Goal: Task Accomplishment & Management: Complete application form

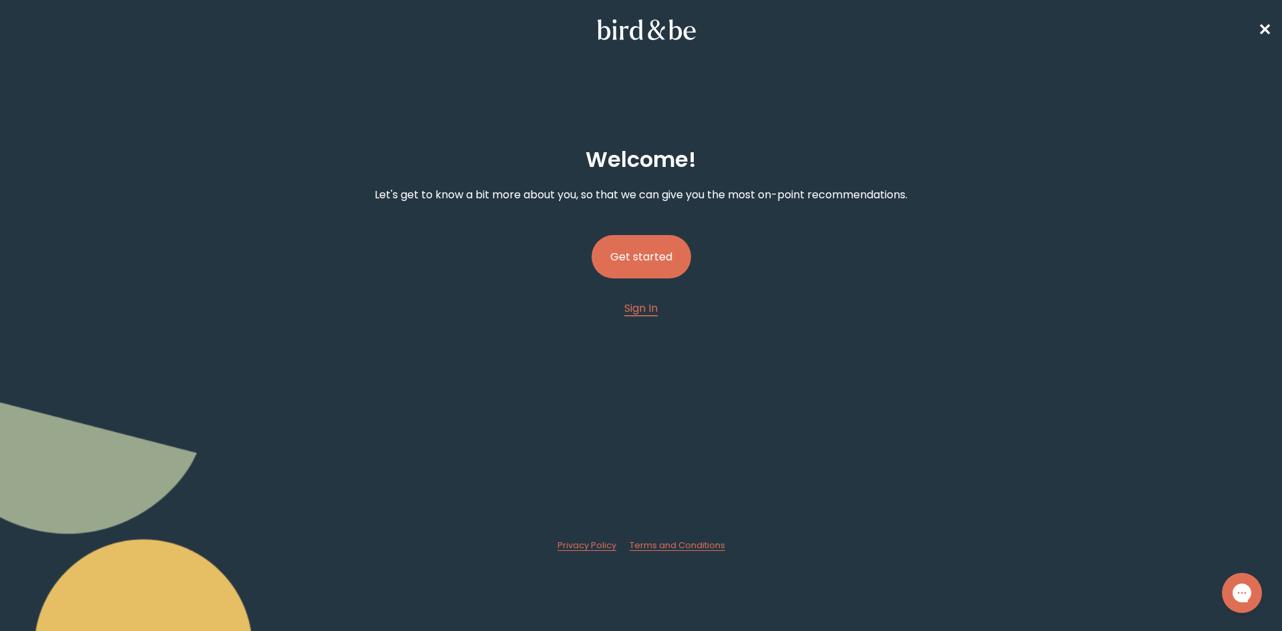
click at [657, 265] on button "Get started" at bounding box center [640, 256] width 99 height 43
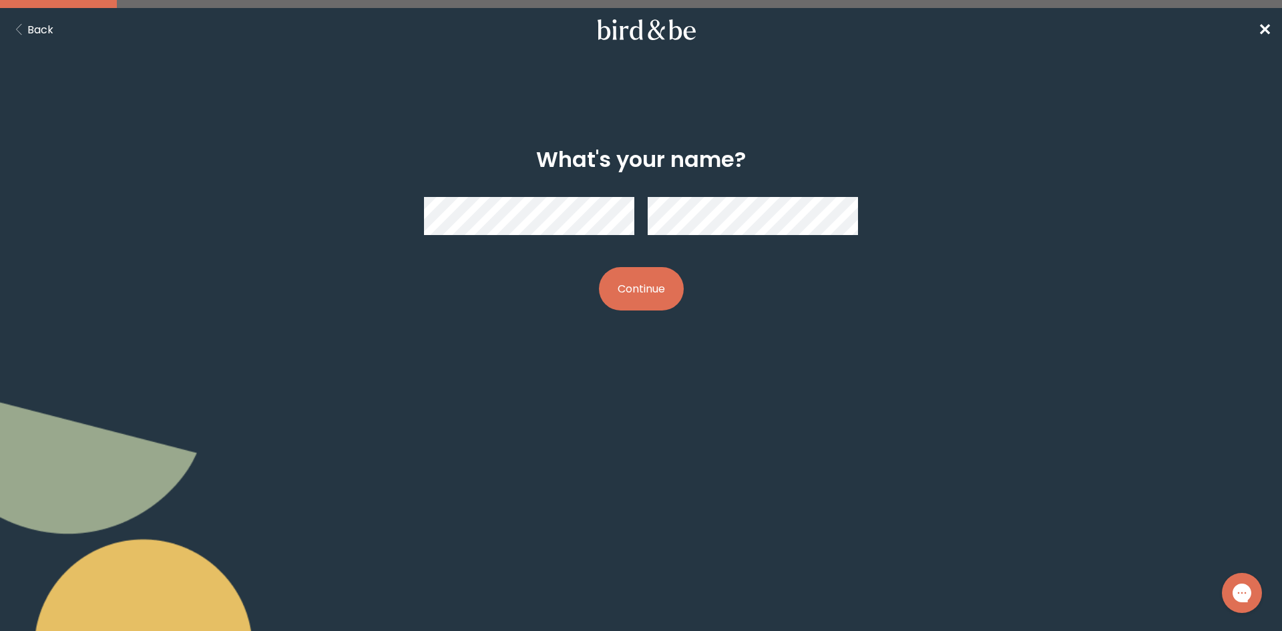
click at [634, 272] on button "Continue" at bounding box center [641, 288] width 85 height 43
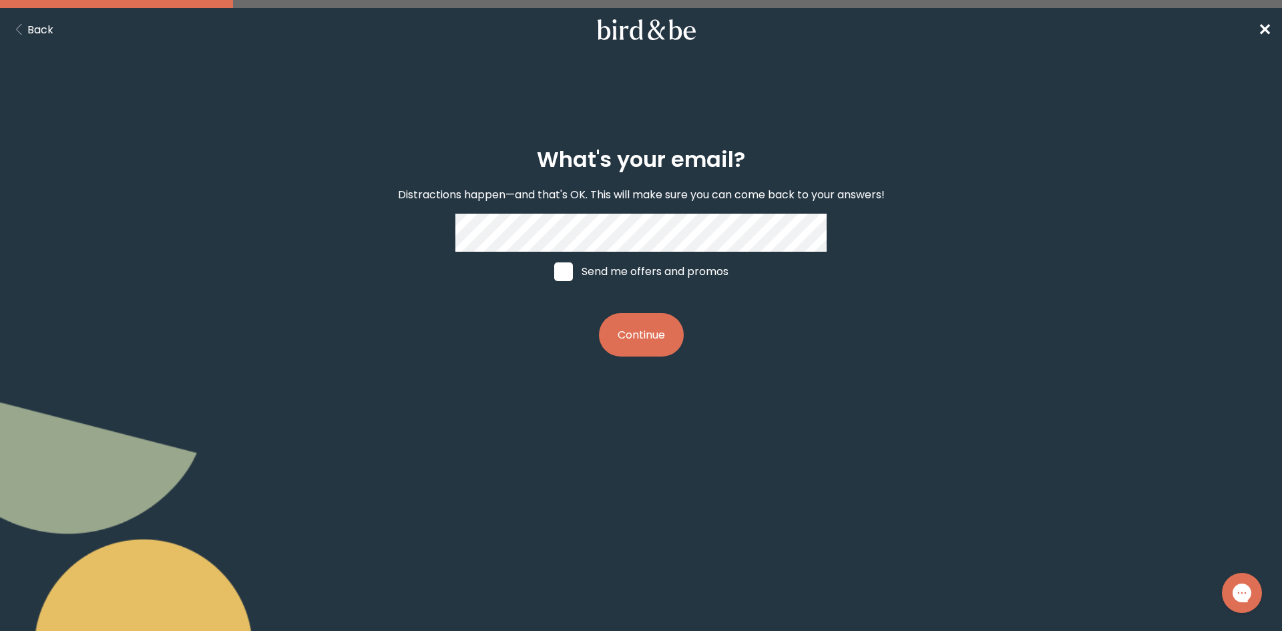
click at [395, 387] on form "What's your email? Distractions happen—and that's OK. This will make sure you c…" at bounding box center [640, 252] width 641 height 274
click at [654, 346] on button "Continue" at bounding box center [641, 334] width 85 height 43
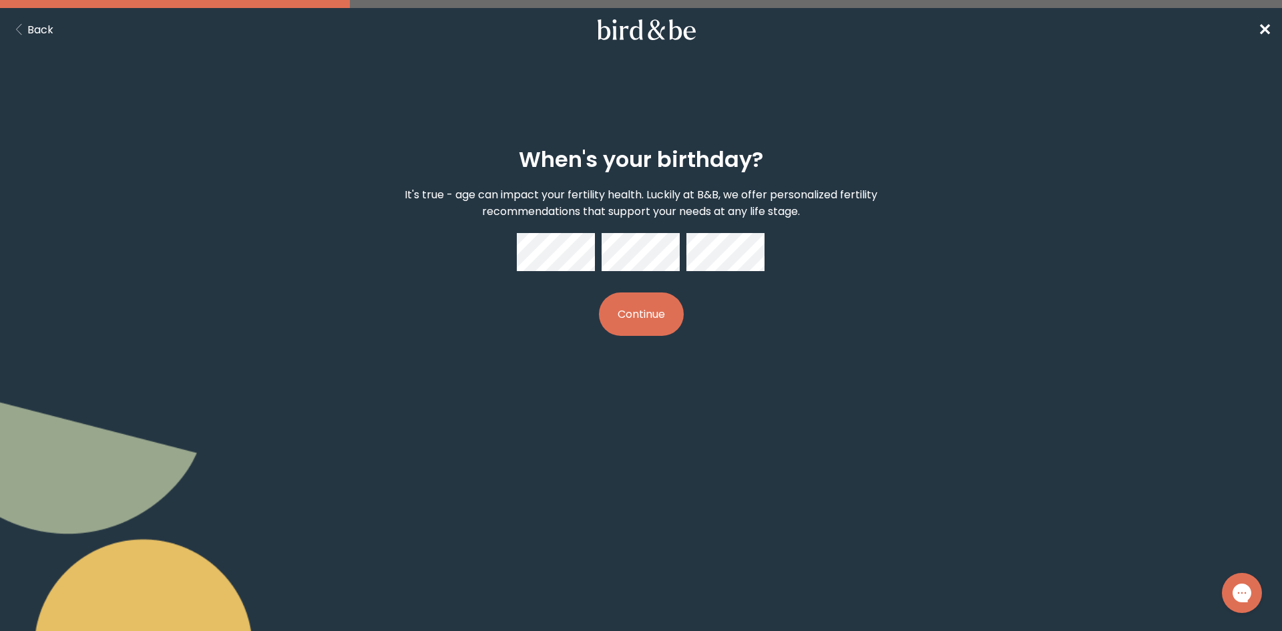
click at [636, 315] on button "Continue" at bounding box center [641, 313] width 85 height 43
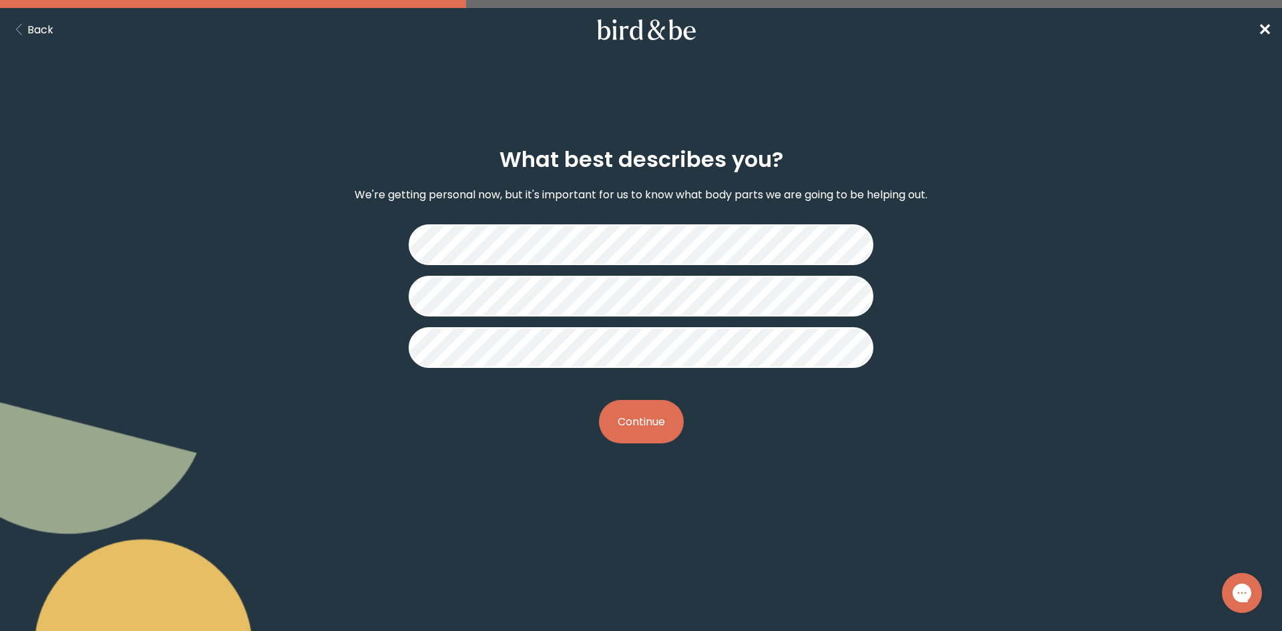
click at [673, 415] on button "Continue" at bounding box center [641, 421] width 85 height 43
click at [656, 422] on button "Continue" at bounding box center [641, 421] width 85 height 43
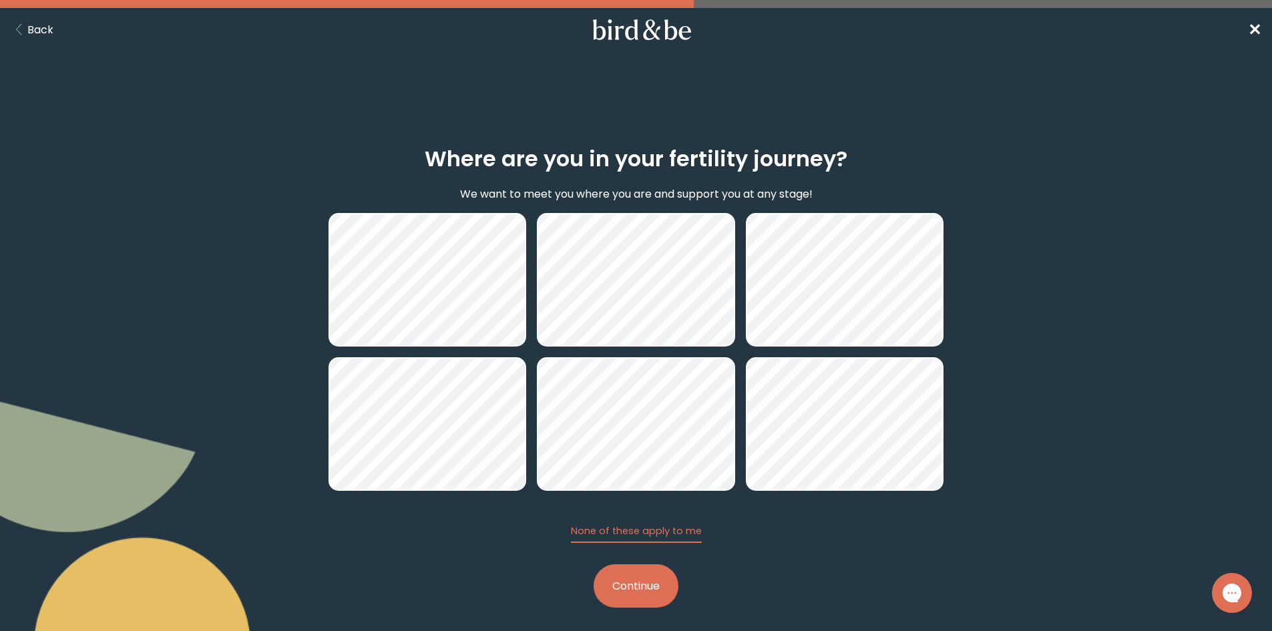
click at [644, 583] on button "Continue" at bounding box center [635, 585] width 85 height 43
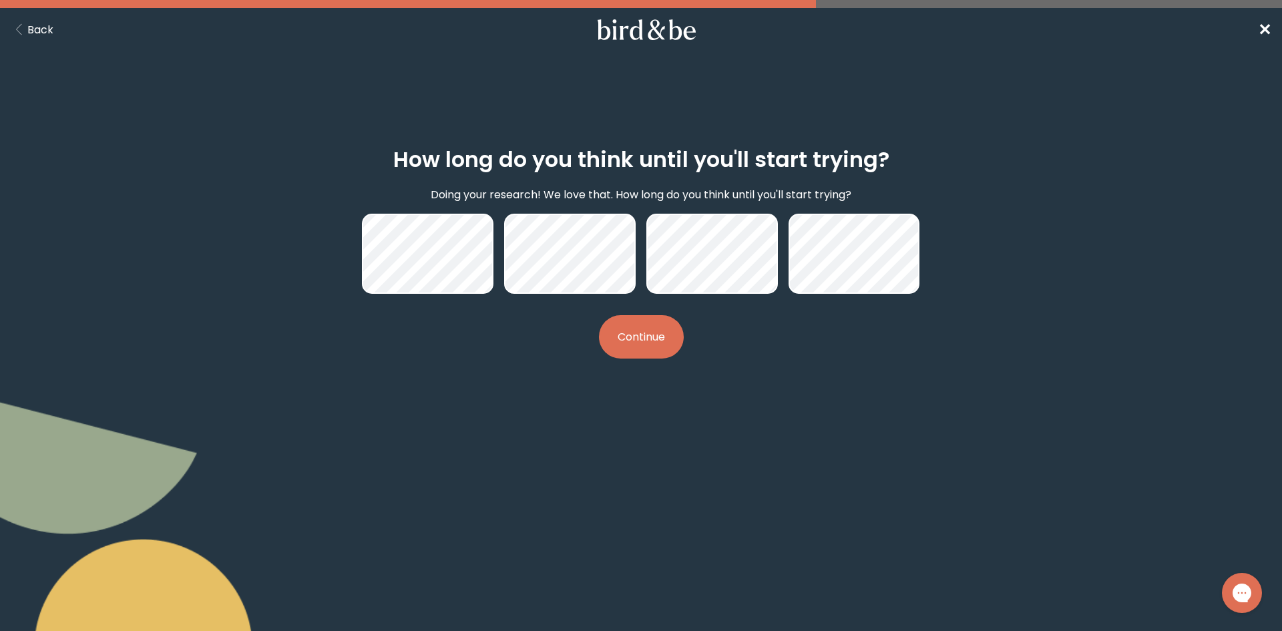
click at [656, 351] on button "Continue" at bounding box center [641, 336] width 85 height 43
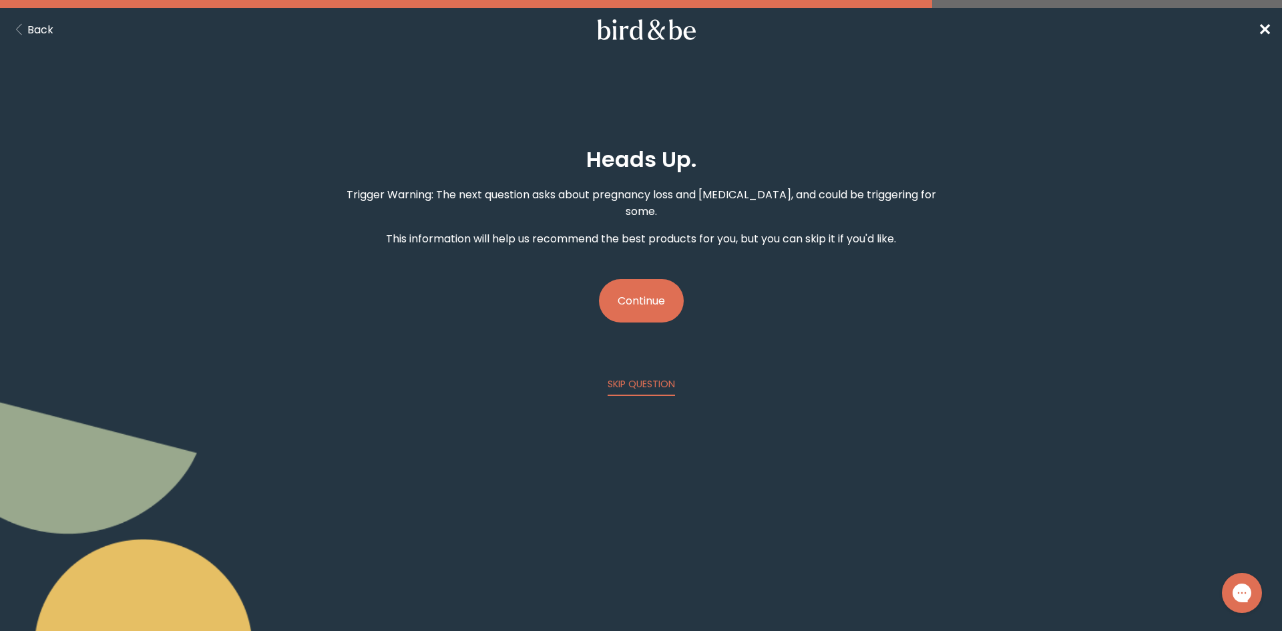
click at [648, 290] on button "Continue" at bounding box center [641, 300] width 85 height 43
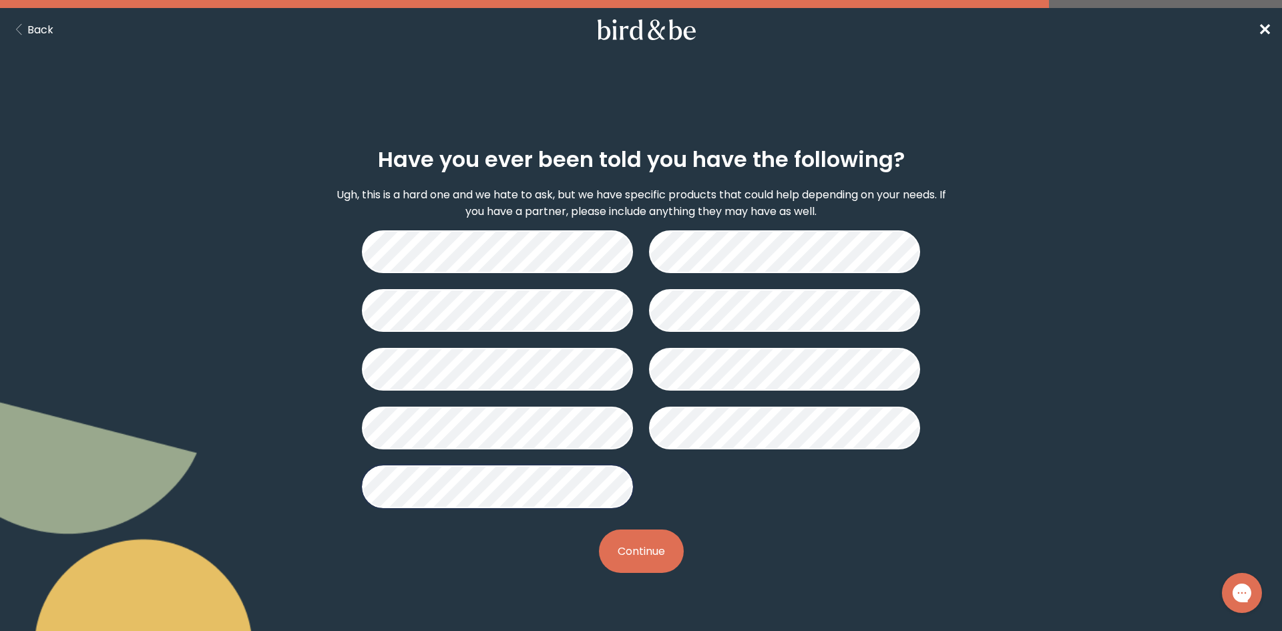
click at [626, 549] on button "Continue" at bounding box center [641, 550] width 85 height 43
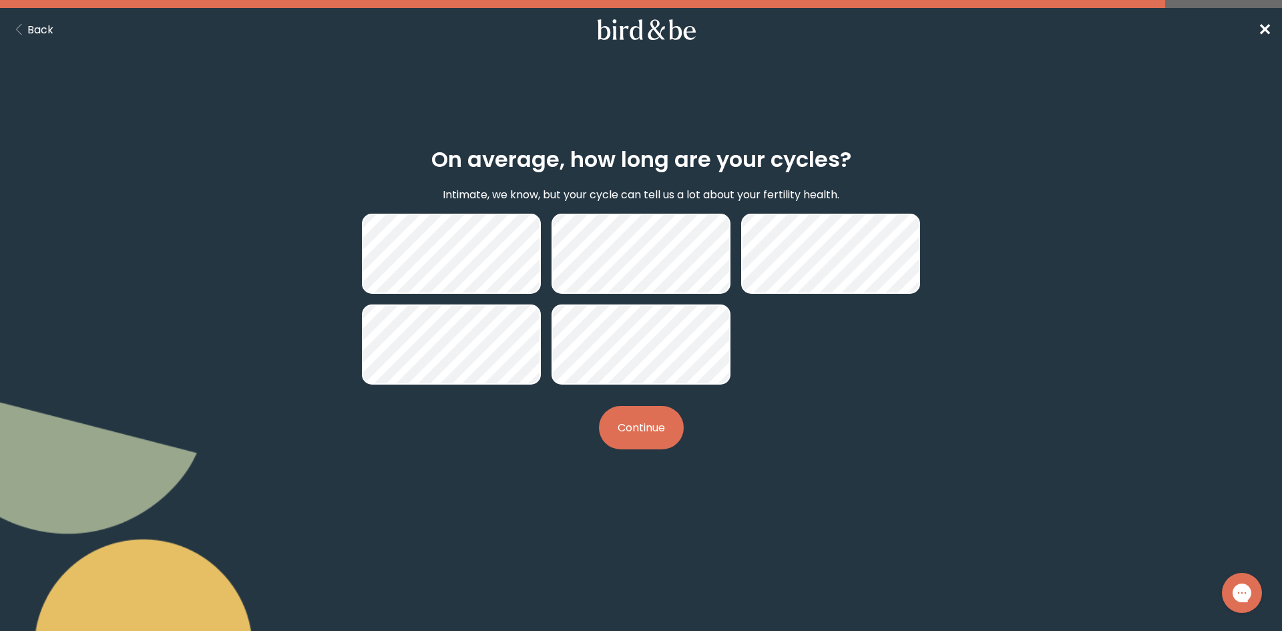
click at [658, 437] on button "Continue" at bounding box center [641, 427] width 85 height 43
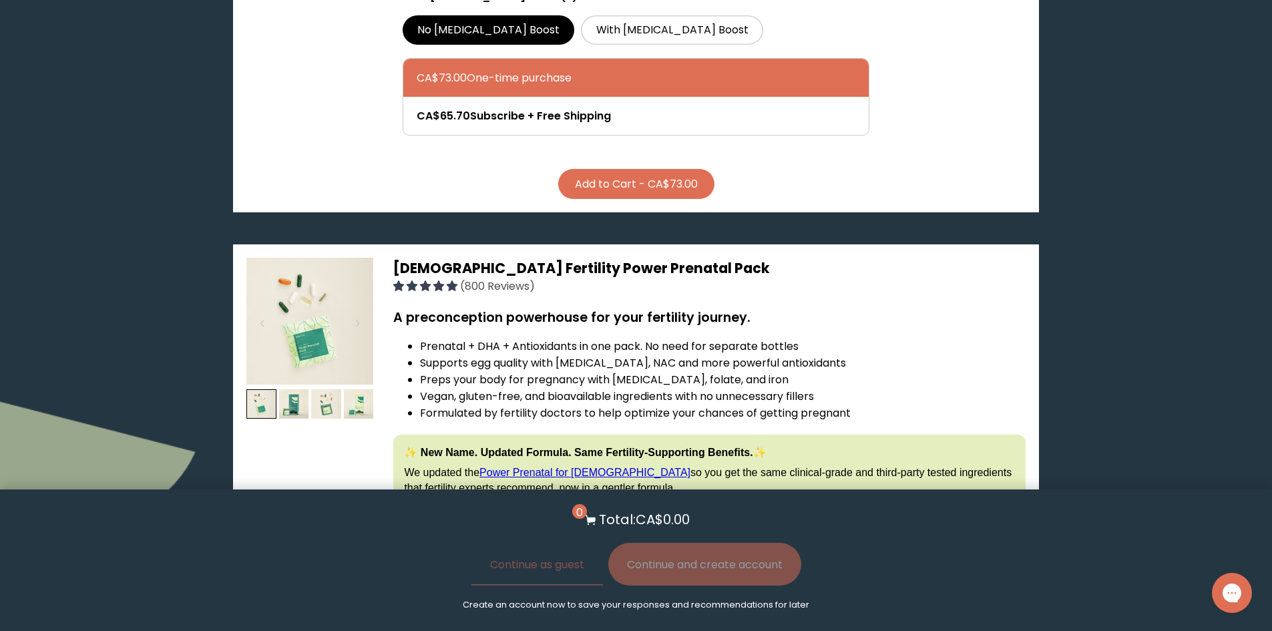
scroll to position [2470, 0]
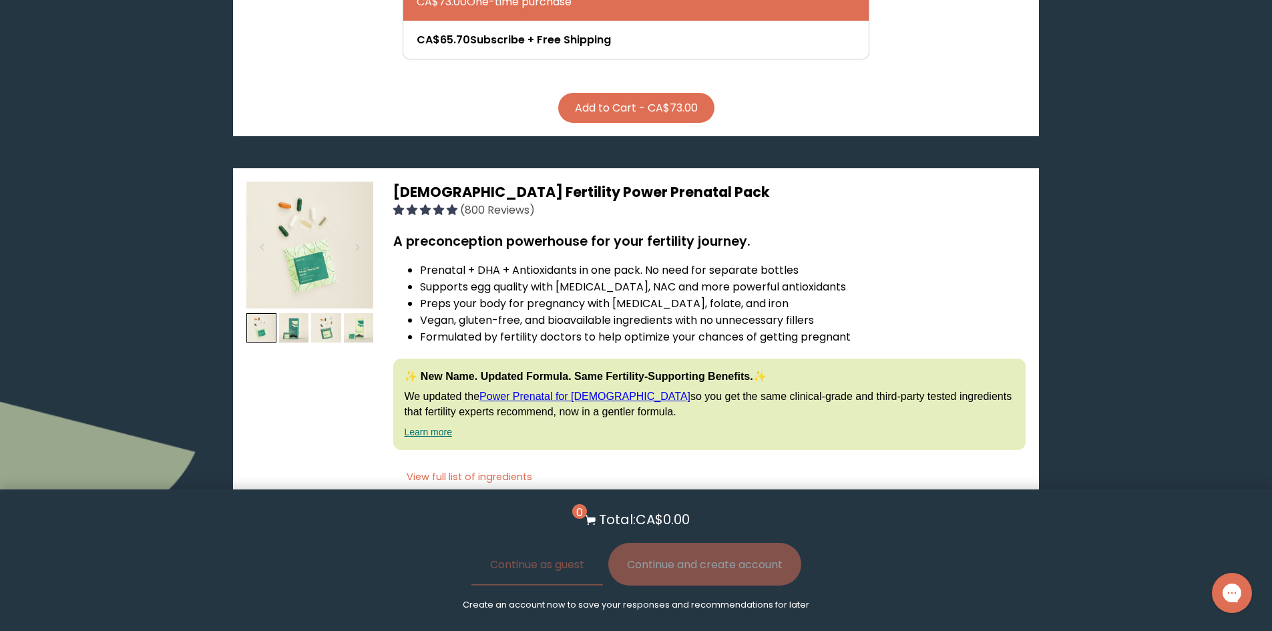
click at [435, 436] on link "Learn more" at bounding box center [428, 432] width 48 height 11
